Goal: Task Accomplishment & Management: Manage account settings

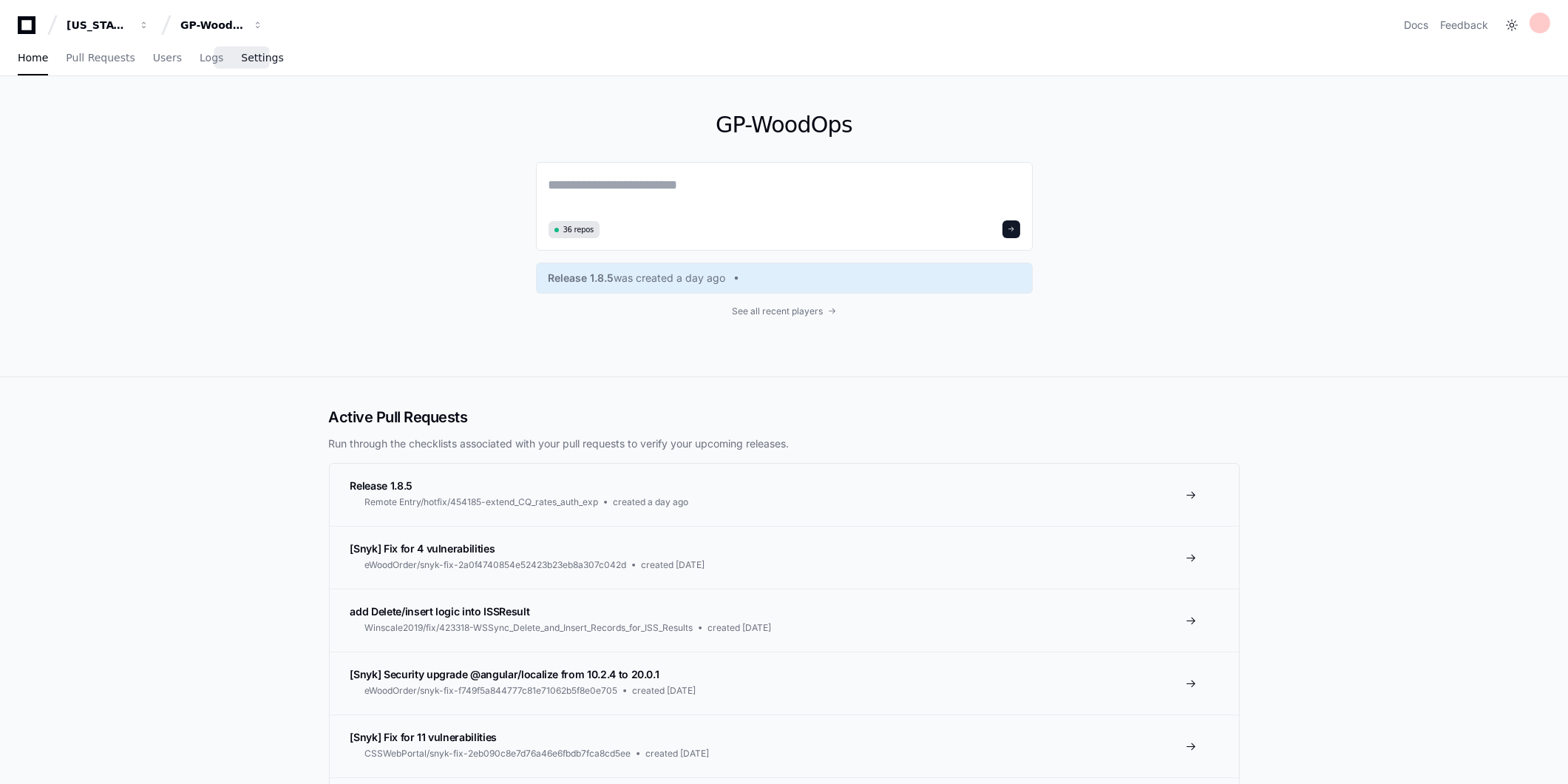
click at [246, 53] on span "Settings" at bounding box center [262, 57] width 42 height 9
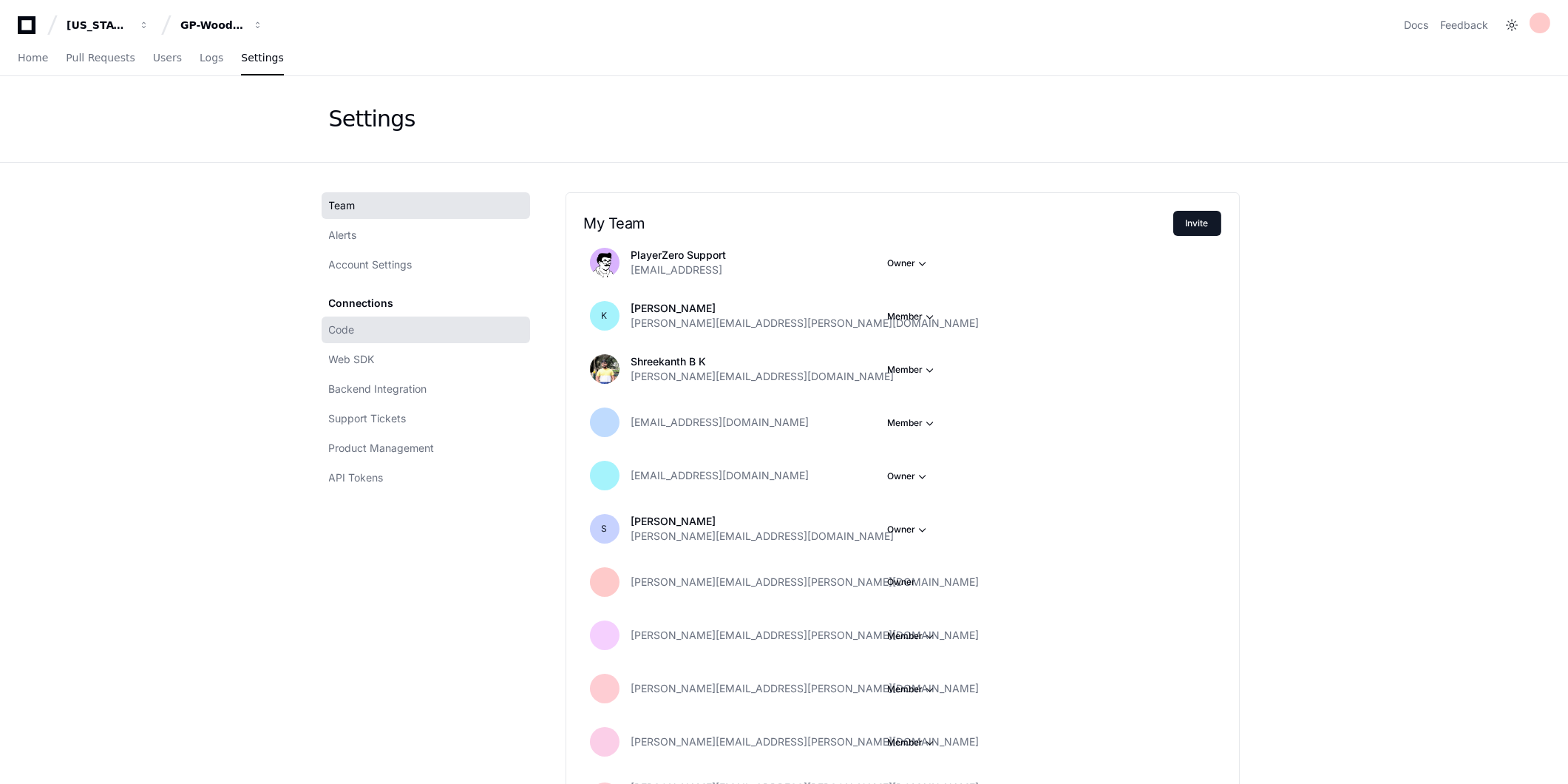
click at [382, 340] on link "Code" at bounding box center [426, 329] width 208 height 27
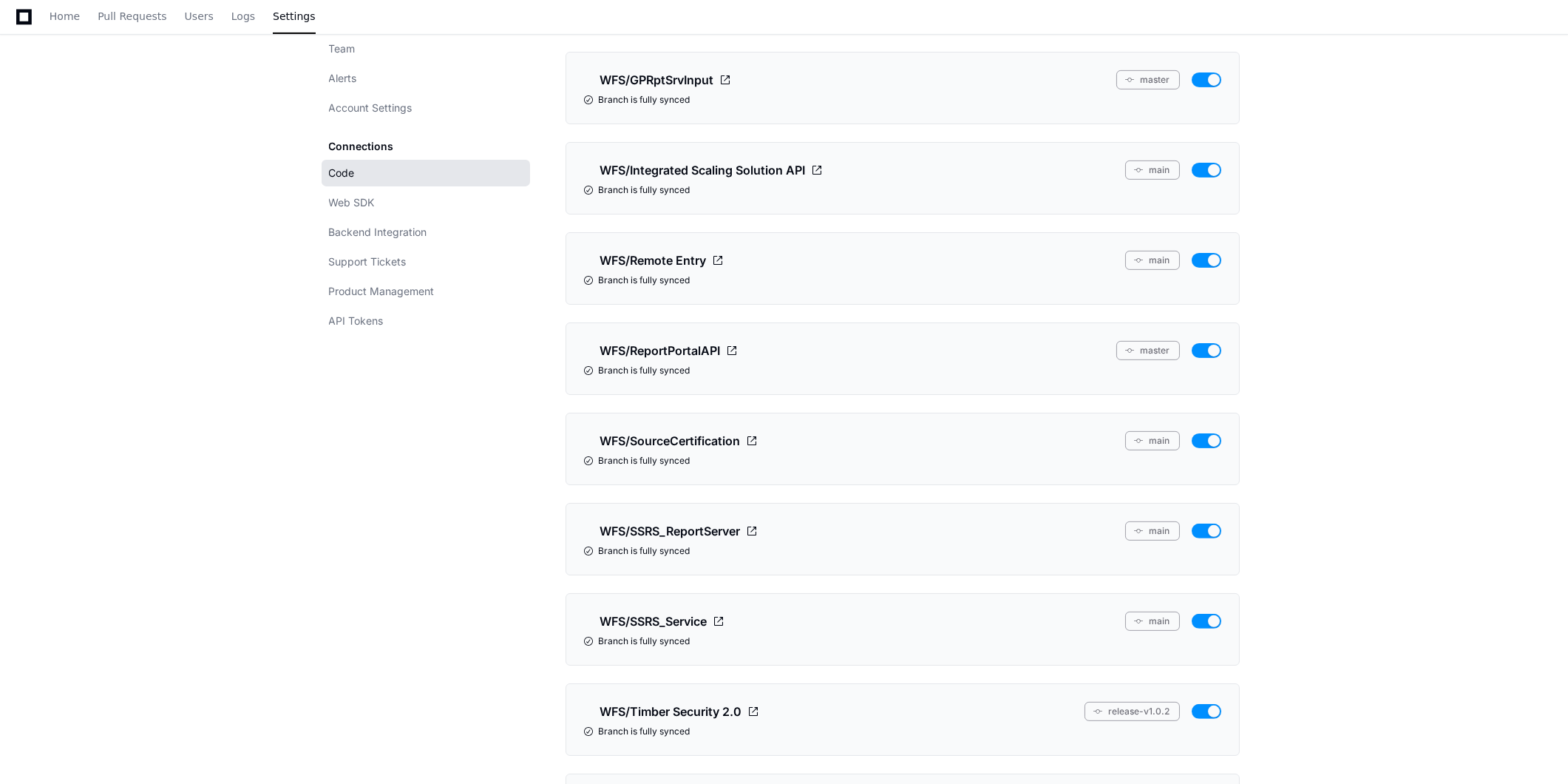
scroll to position [1479, 0]
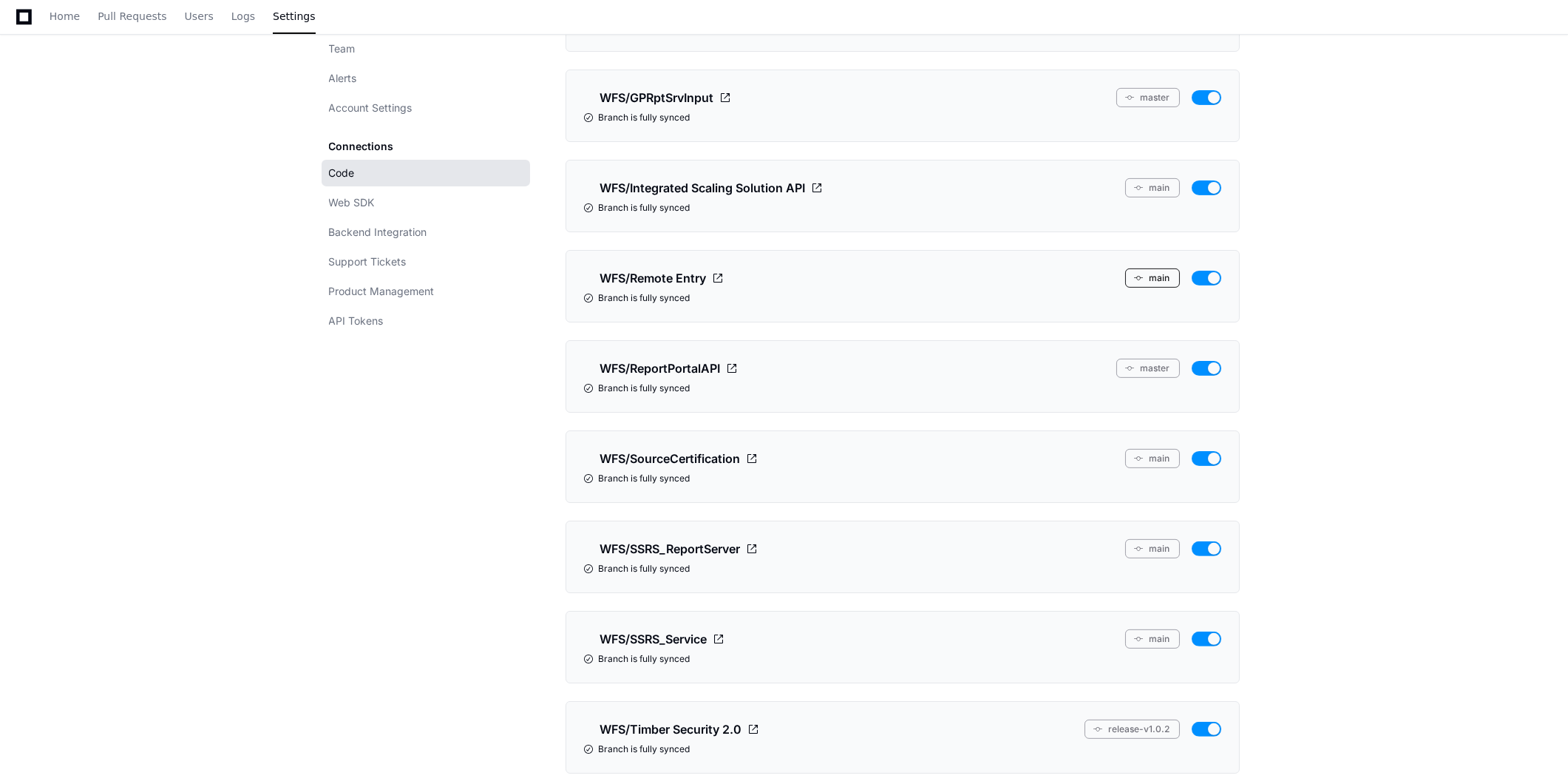
click at [1166, 281] on button "main" at bounding box center [1153, 278] width 55 height 19
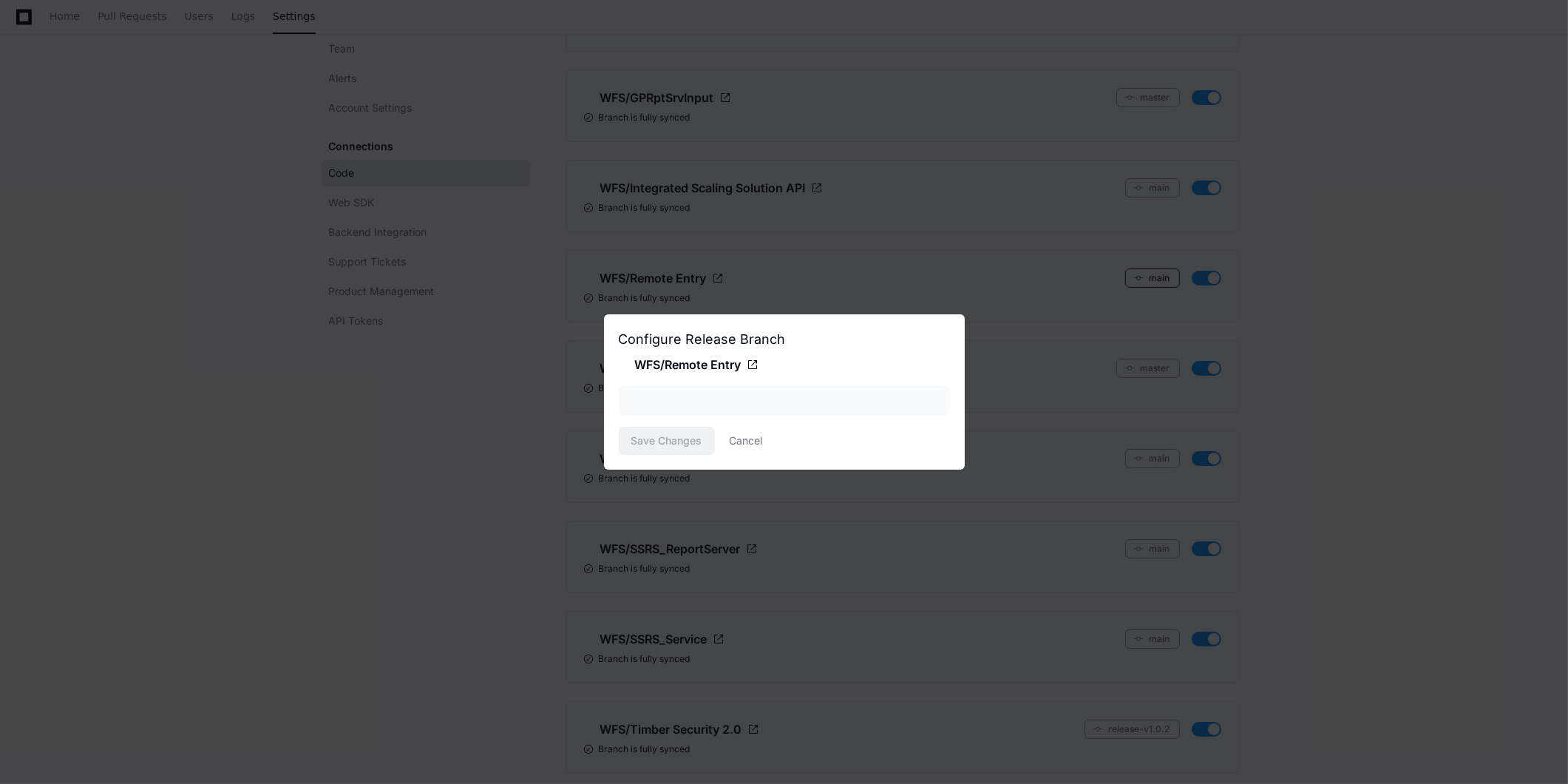
scroll to position [0, 0]
click at [874, 396] on div "main" at bounding box center [774, 400] width 291 height 15
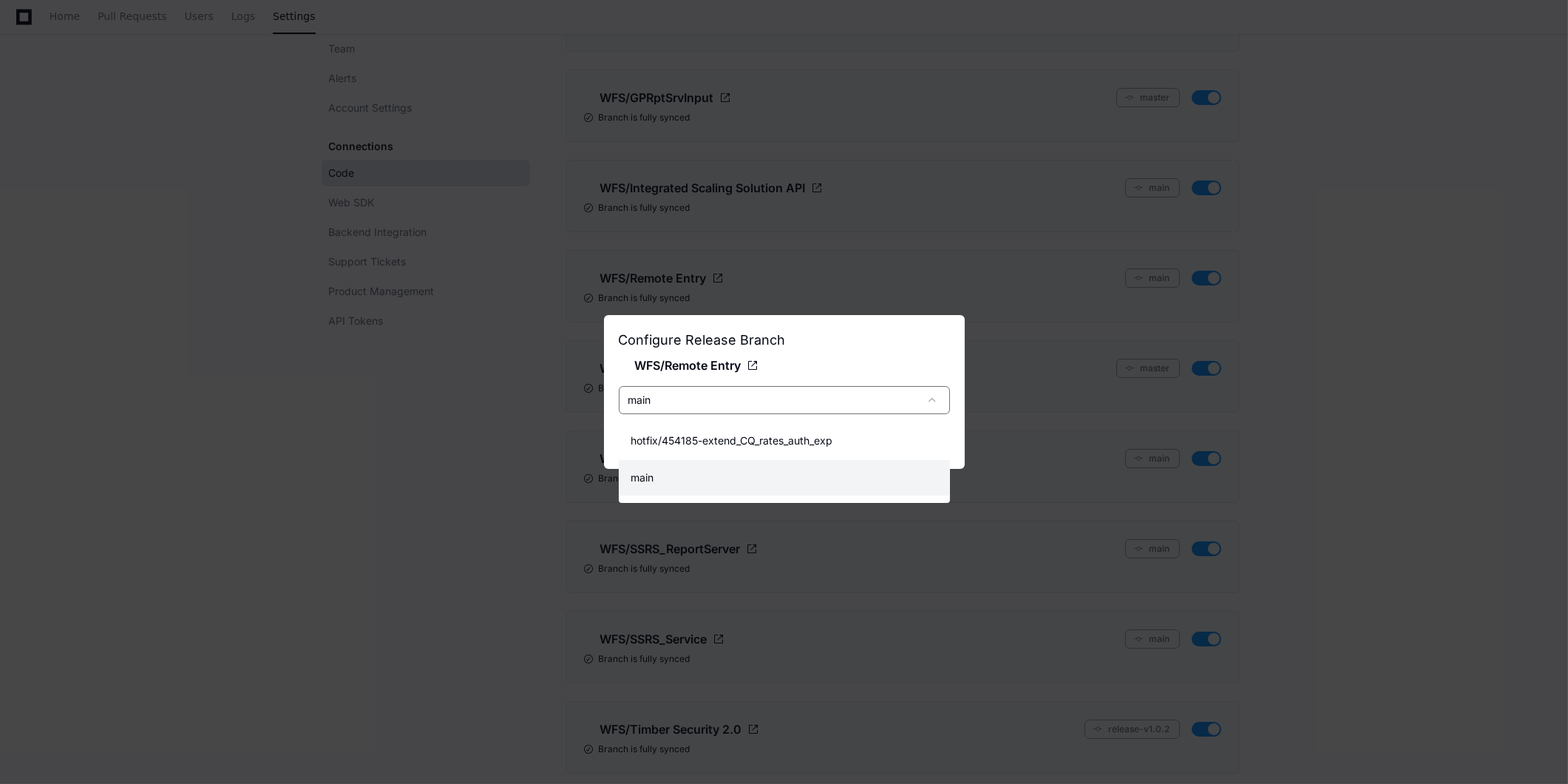
click at [919, 347] on div at bounding box center [784, 392] width 1568 height 784
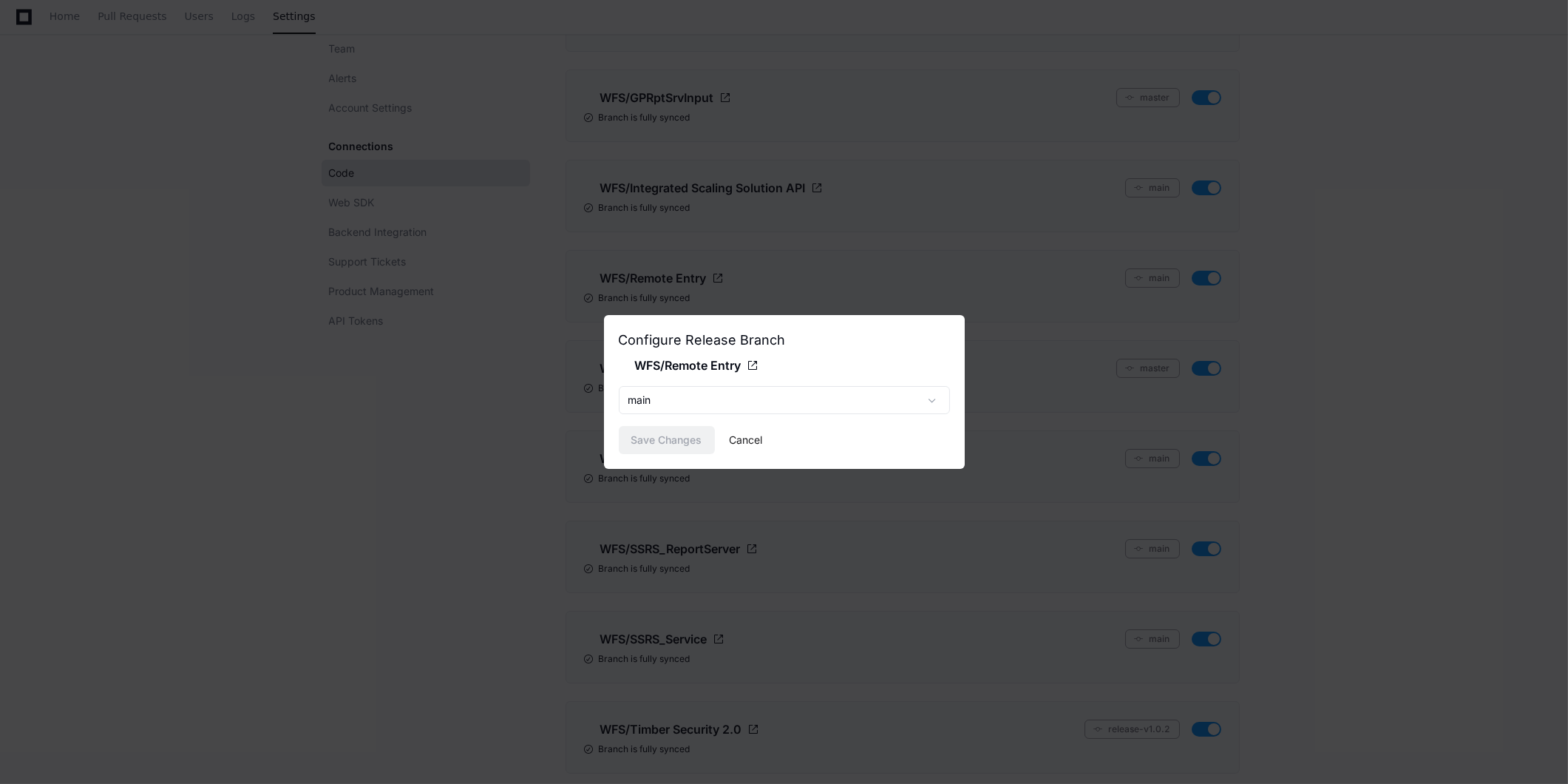
click at [742, 444] on button "Cancel" at bounding box center [746, 439] width 33 height 28
